Goal: Task Accomplishment & Management: Use online tool/utility

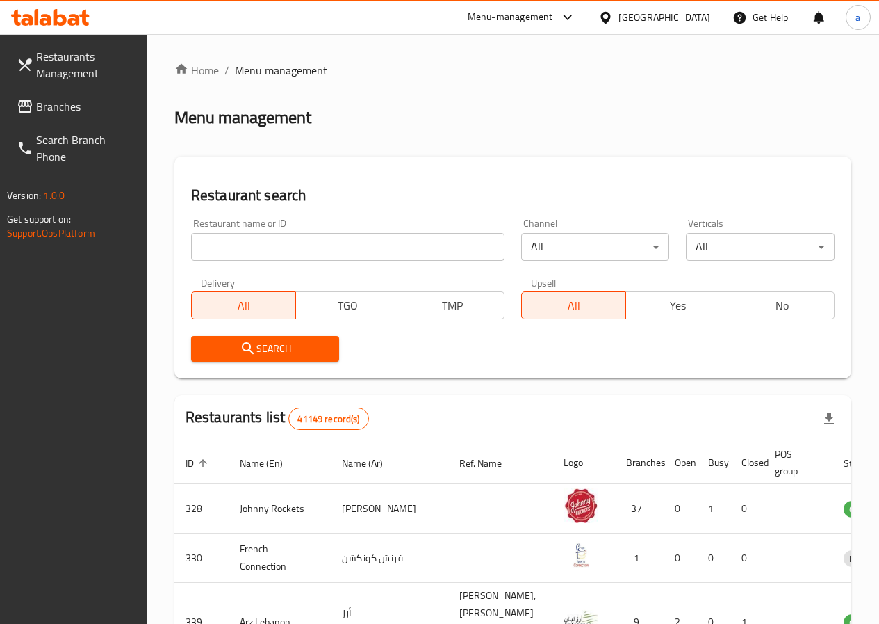
click at [106, 102] on span "Branches" at bounding box center [85, 106] width 99 height 17
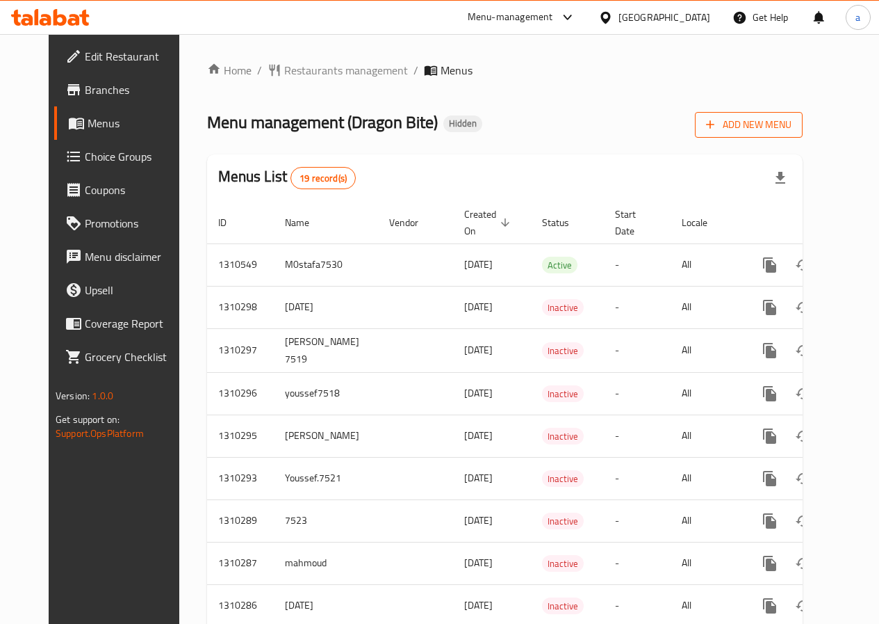
click at [792, 124] on span "Add New Menu" at bounding box center [749, 124] width 86 height 17
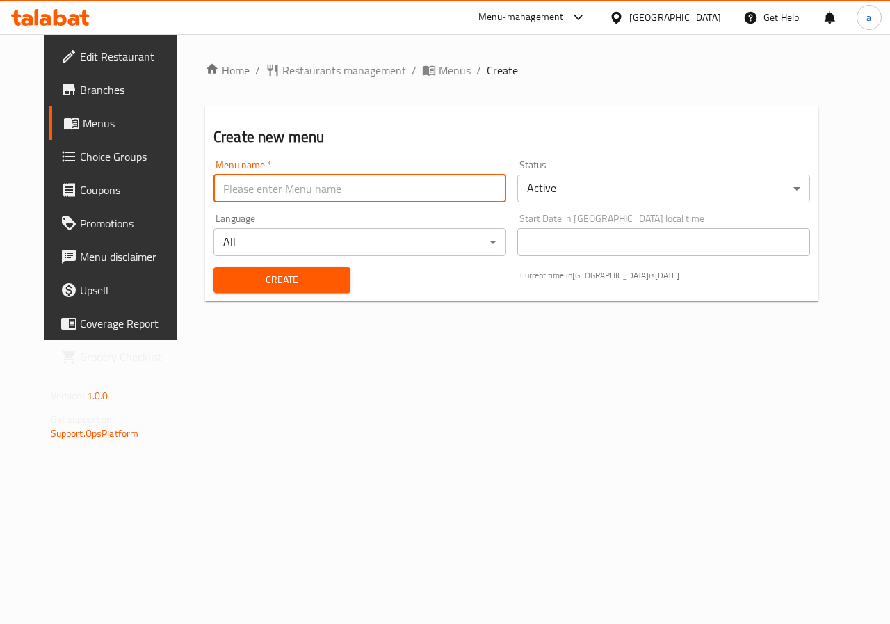
click at [337, 190] on input "text" at bounding box center [359, 188] width 293 height 28
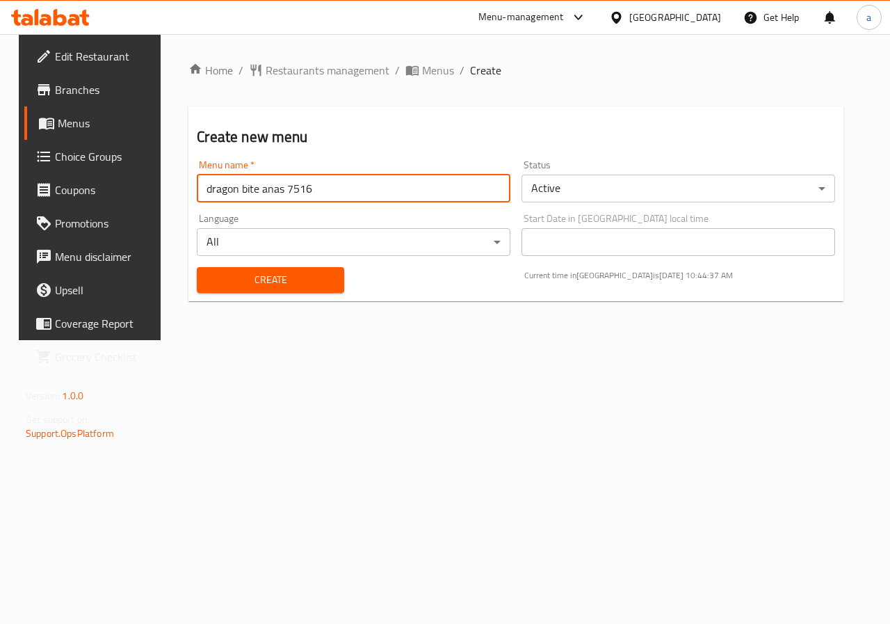
type input "dragon bite anas 7516"
click at [303, 270] on button "Create" at bounding box center [270, 280] width 147 height 26
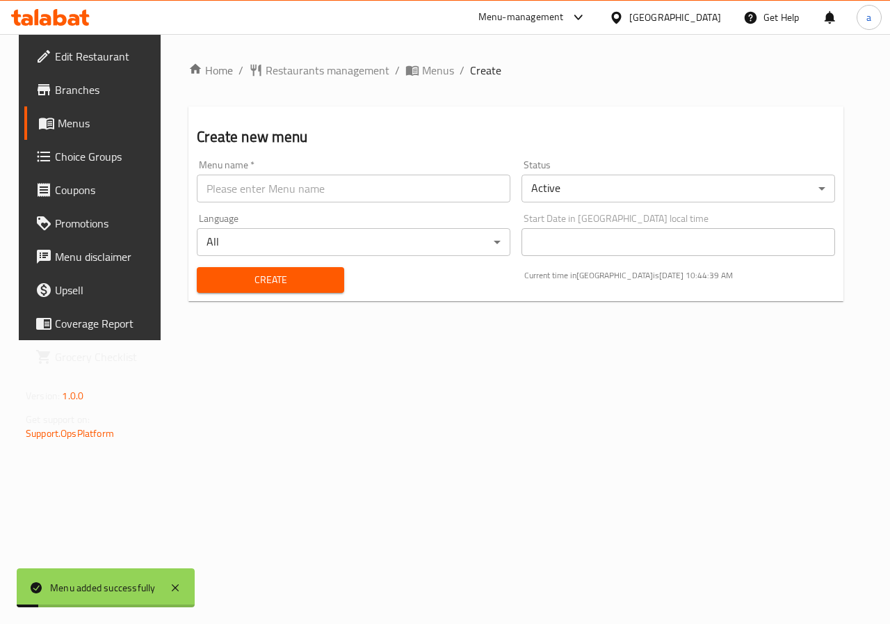
click at [65, 122] on span "Menus" at bounding box center [107, 123] width 99 height 17
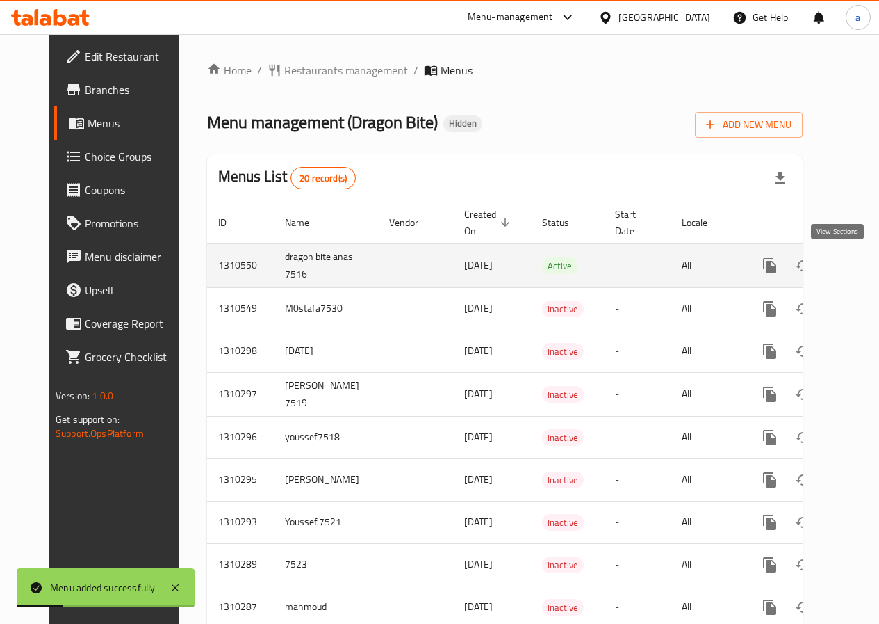
click at [854, 270] on link "enhanced table" at bounding box center [870, 265] width 33 height 33
